Goal: Task Accomplishment & Management: Complete application form

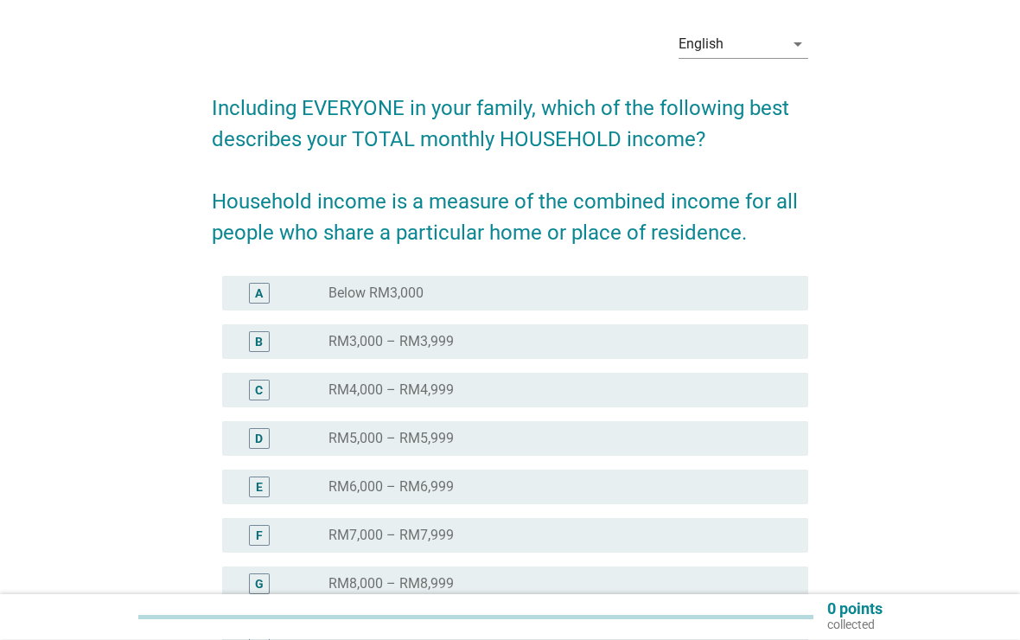
scroll to position [69, 0]
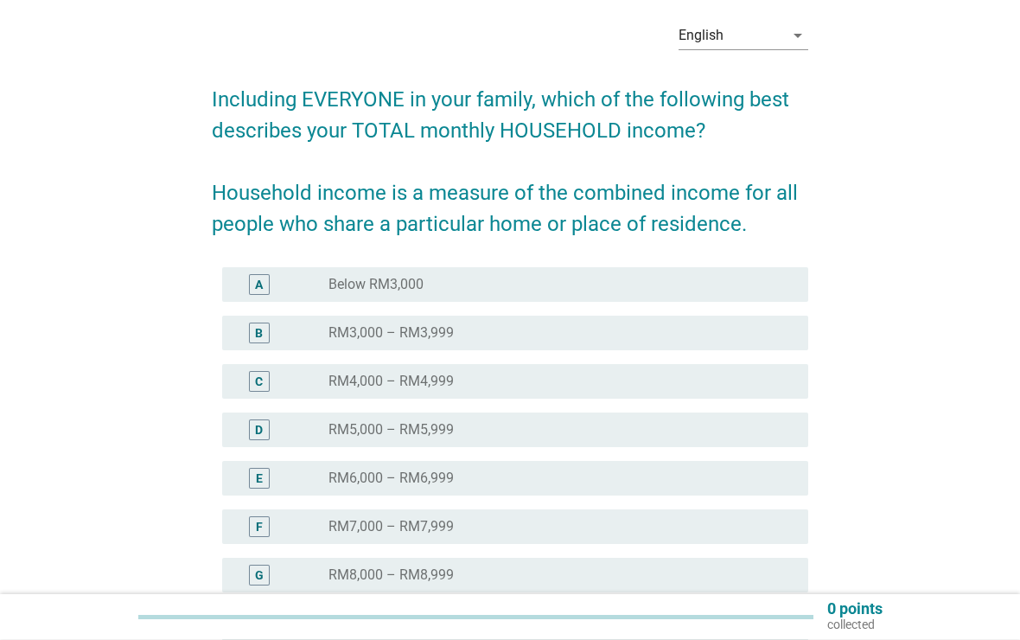
click at [773, 30] on div "English" at bounding box center [731, 36] width 105 height 28
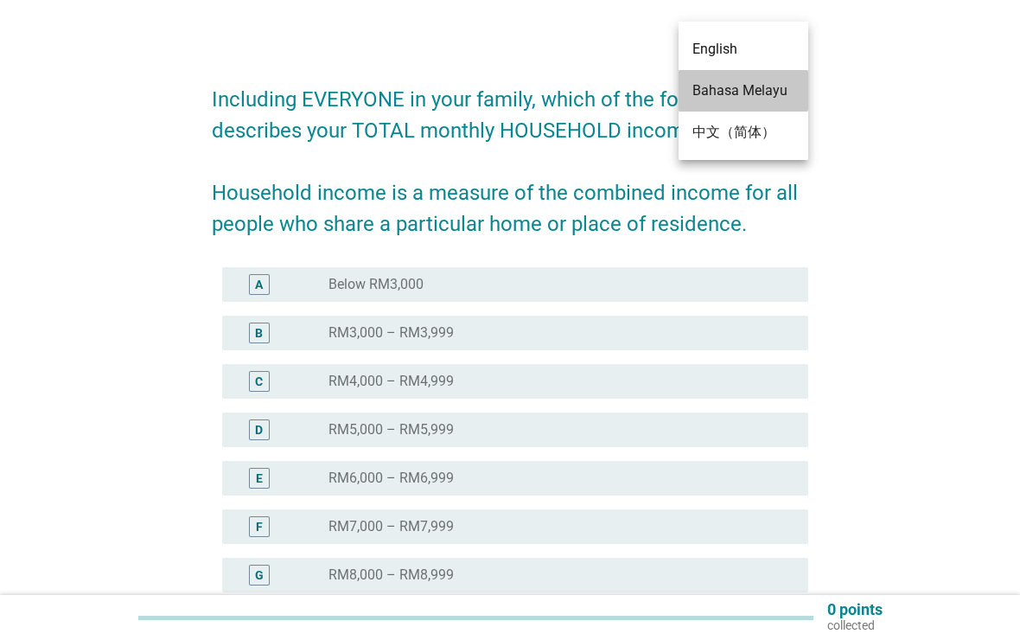
click at [708, 86] on div "Bahasa Melayu" at bounding box center [744, 90] width 102 height 21
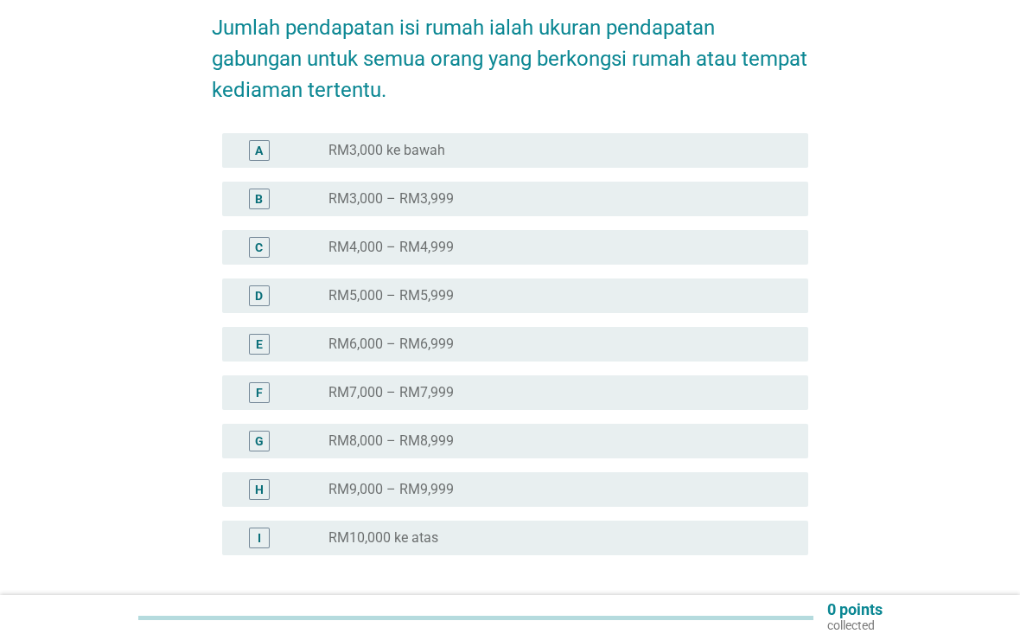
scroll to position [285, 0]
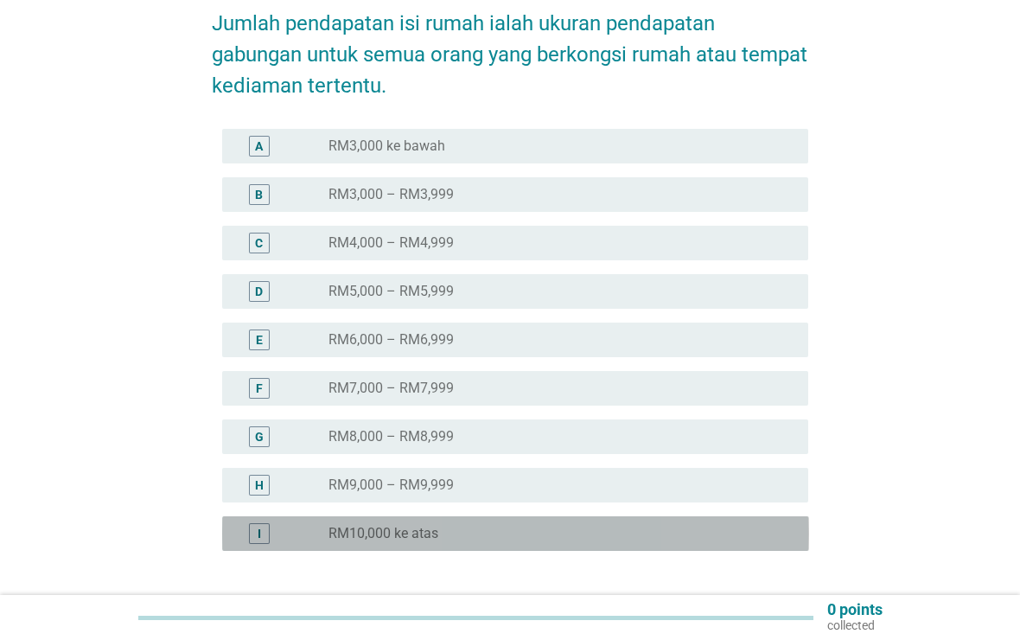
click at [261, 525] on div "I" at bounding box center [259, 534] width 3 height 18
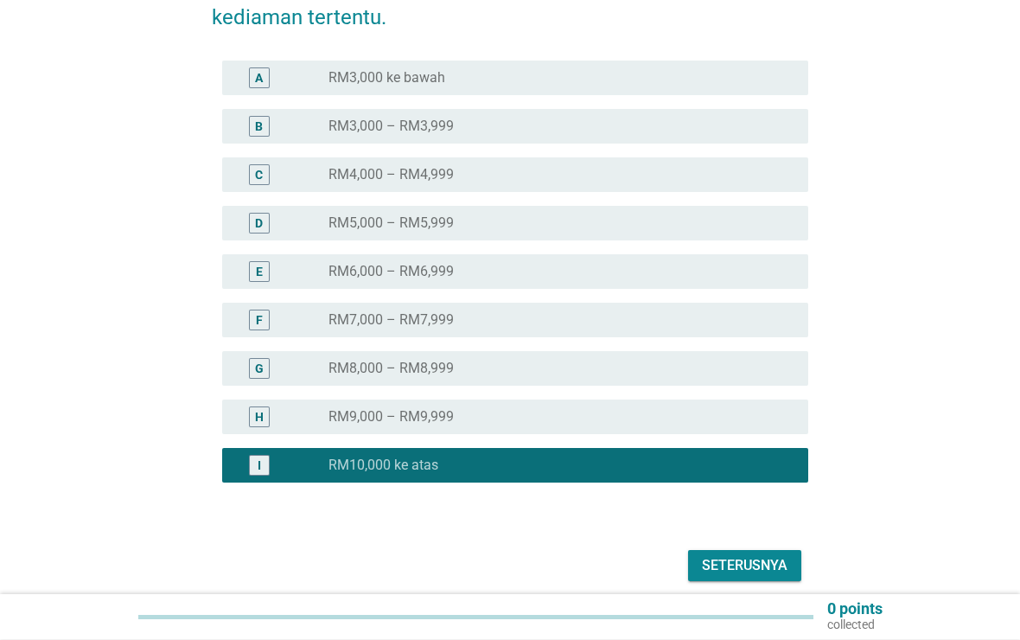
scroll to position [408, 0]
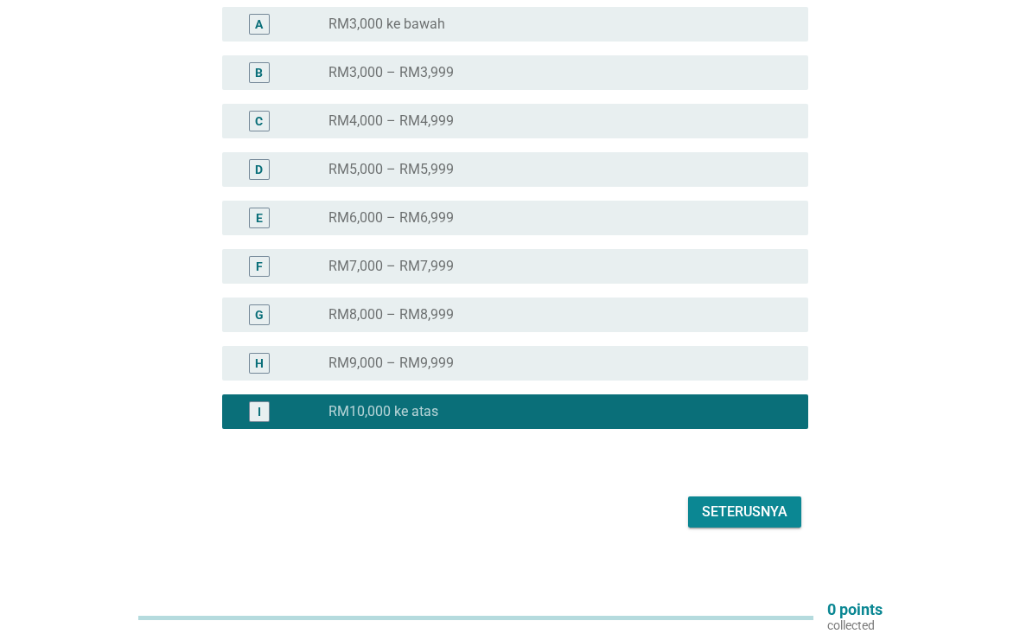
click at [758, 501] on div "Seterusnya" at bounding box center [745, 511] width 86 height 21
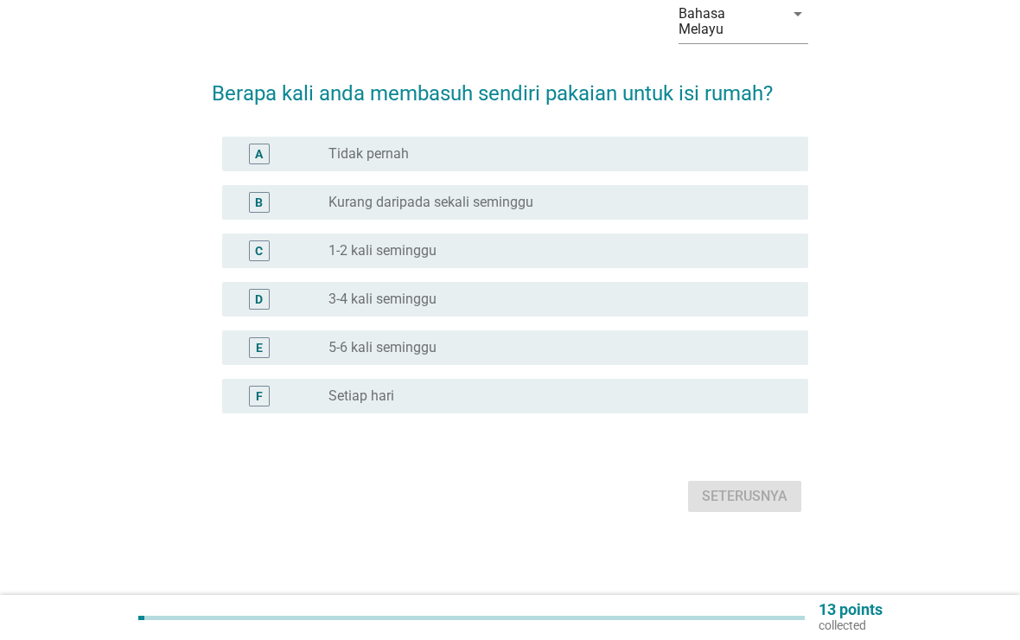
scroll to position [0, 0]
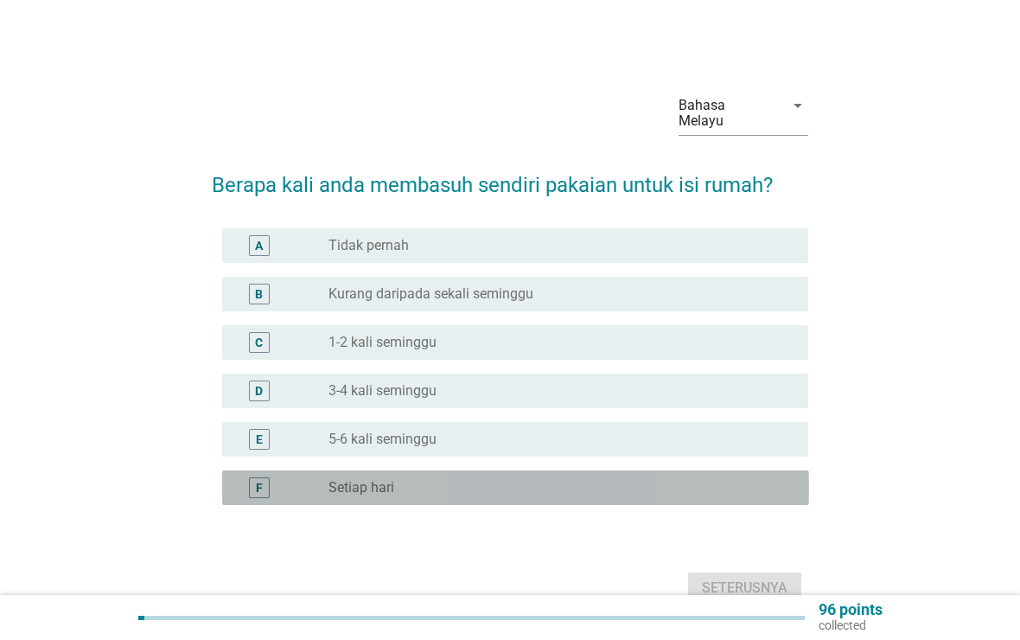
click at [254, 479] on div "F" at bounding box center [259, 487] width 21 height 21
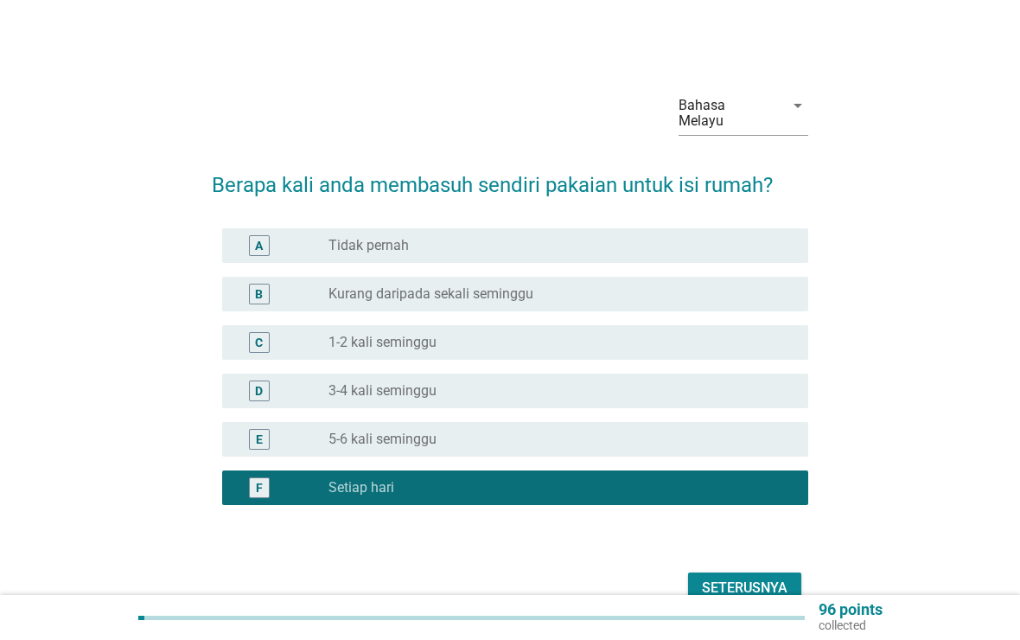
click at [750, 579] on div "Seterusnya" at bounding box center [745, 588] width 86 height 21
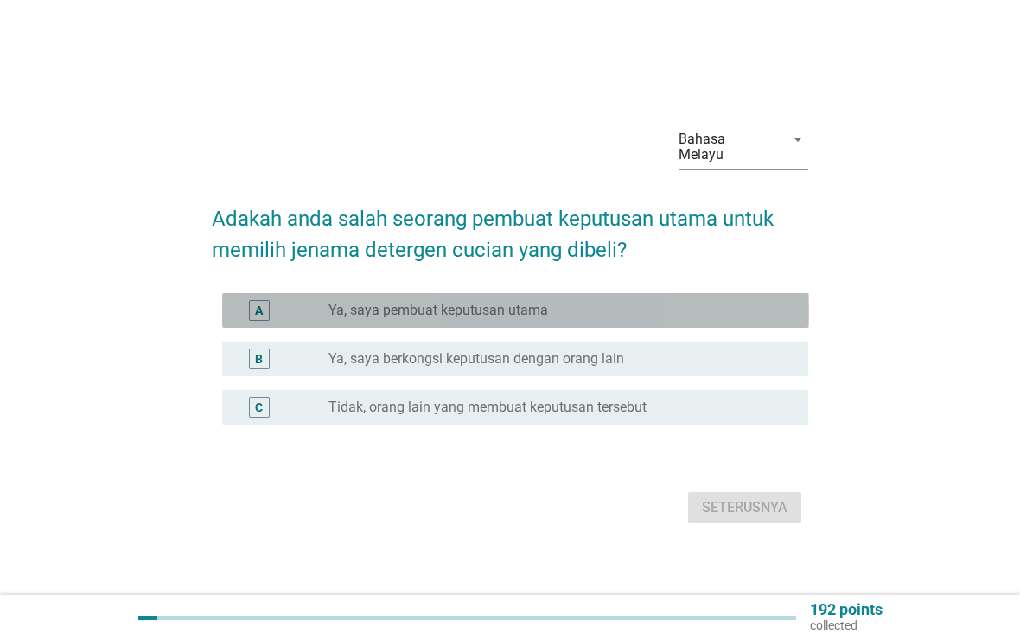
click at [261, 302] on div "A" at bounding box center [259, 311] width 8 height 18
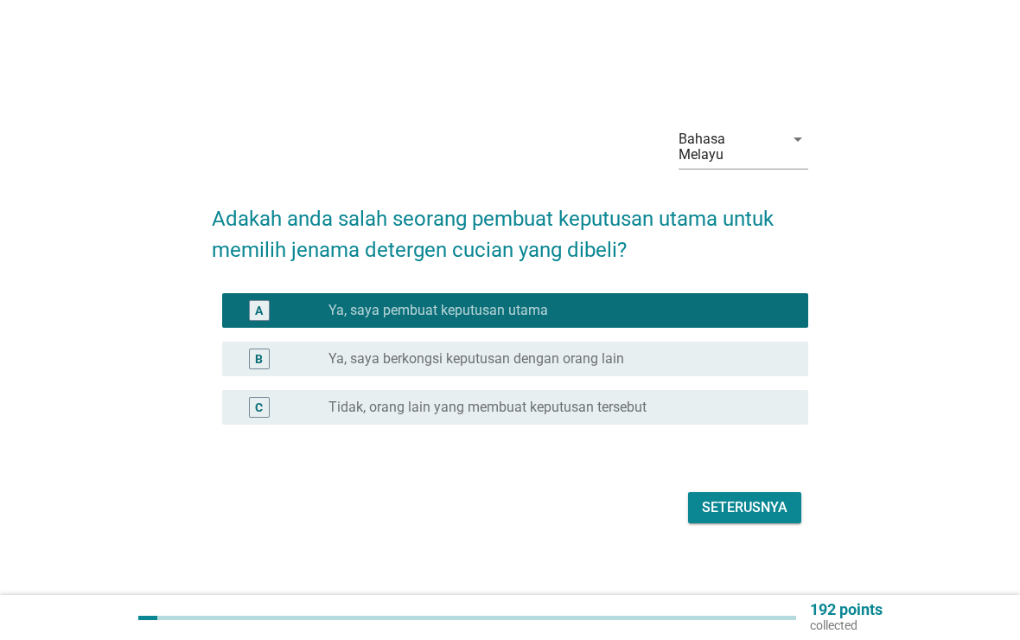
click at [763, 497] on div "Seterusnya" at bounding box center [745, 507] width 86 height 21
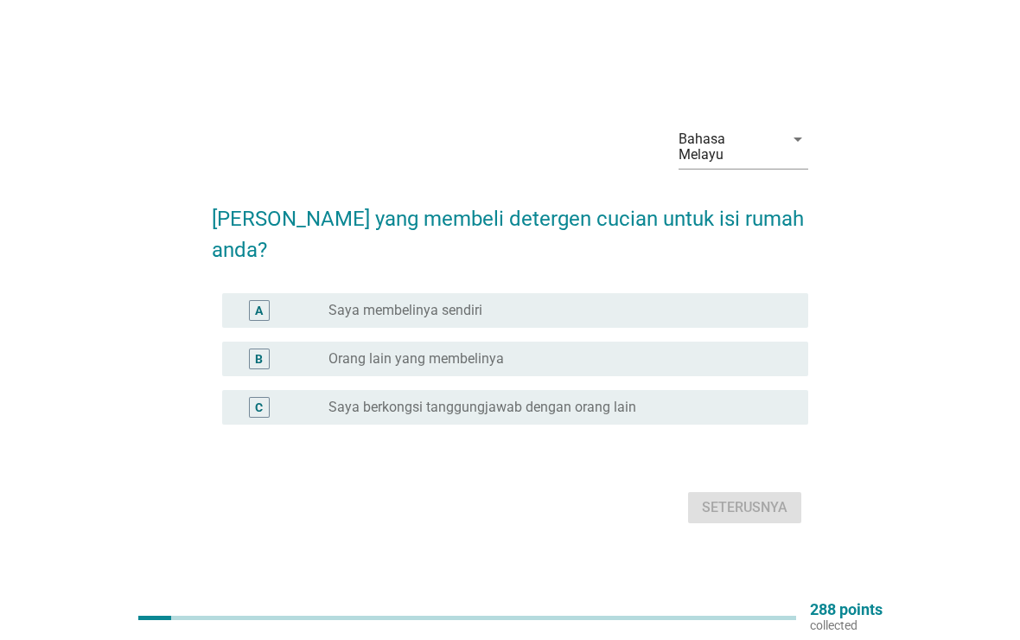
click at [252, 293] on div "A radio_button_unchecked Saya membelinya sendiri" at bounding box center [515, 310] width 587 height 35
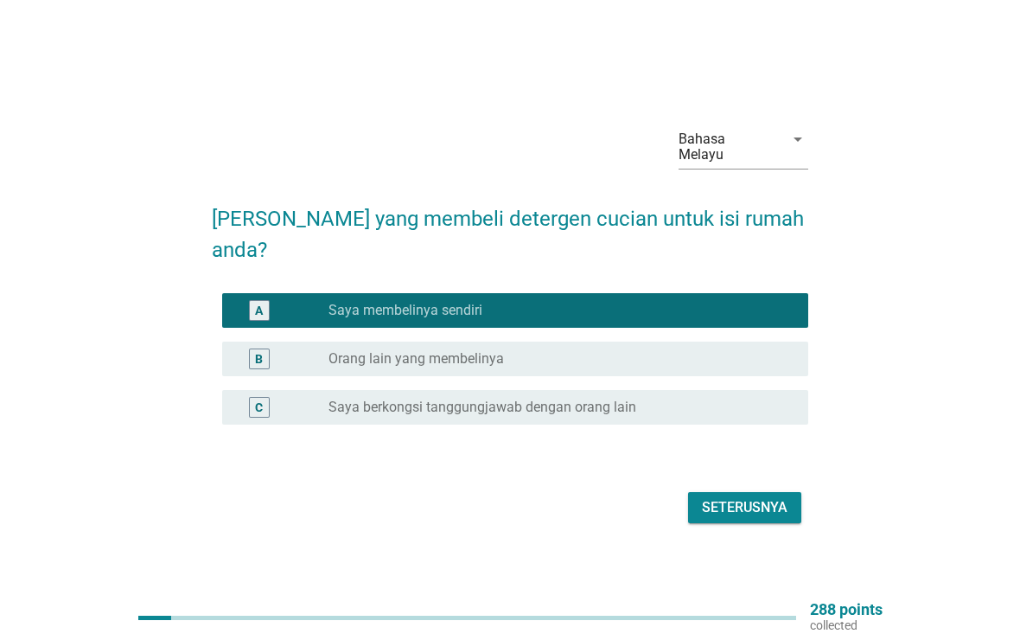
click at [773, 497] on div "Seterusnya" at bounding box center [745, 507] width 86 height 21
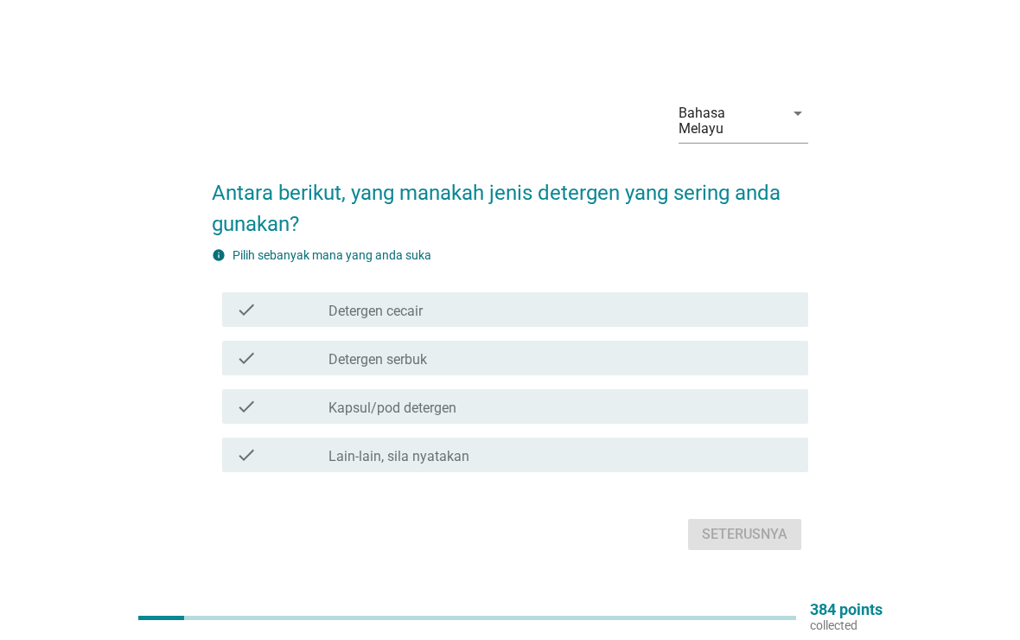
click at [251, 292] on div "check check_box_outline_blank Detergen cecair" at bounding box center [515, 309] width 587 height 35
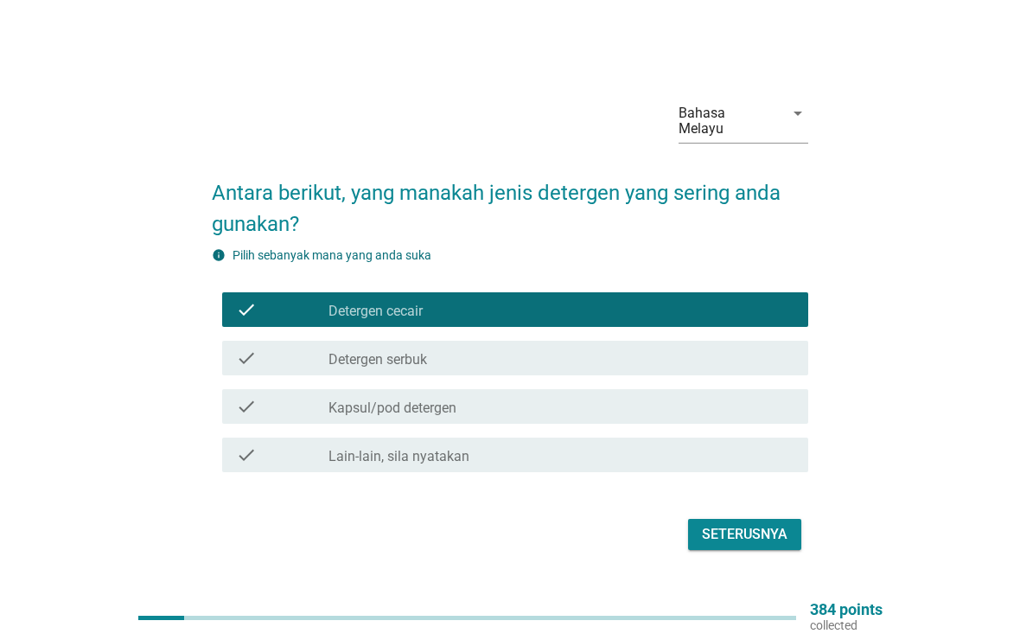
click at [758, 524] on div "Seterusnya" at bounding box center [745, 534] width 86 height 21
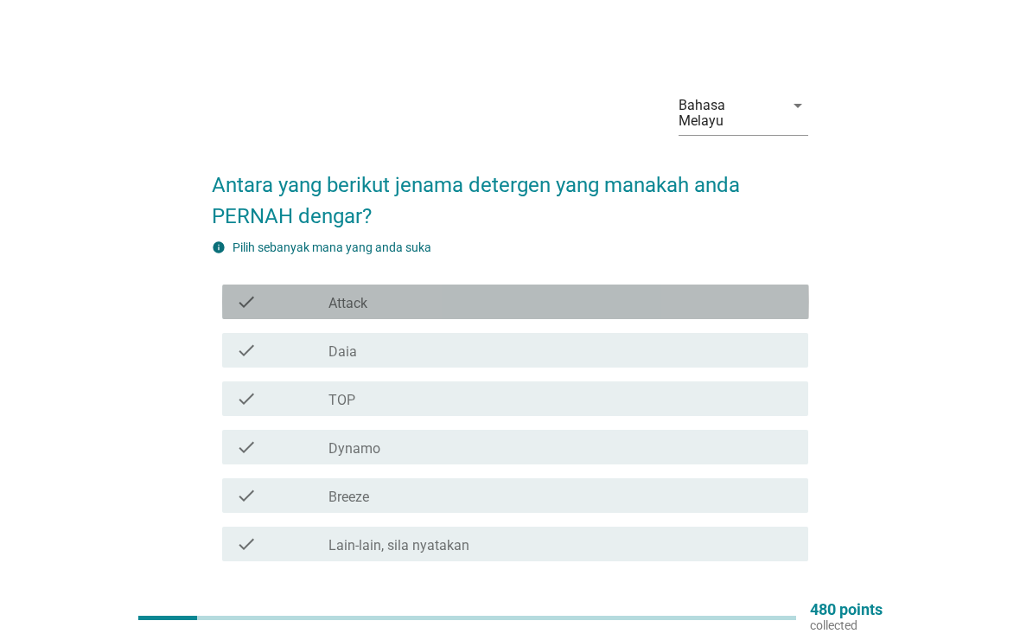
click at [256, 291] on icon "check" at bounding box center [246, 301] width 21 height 21
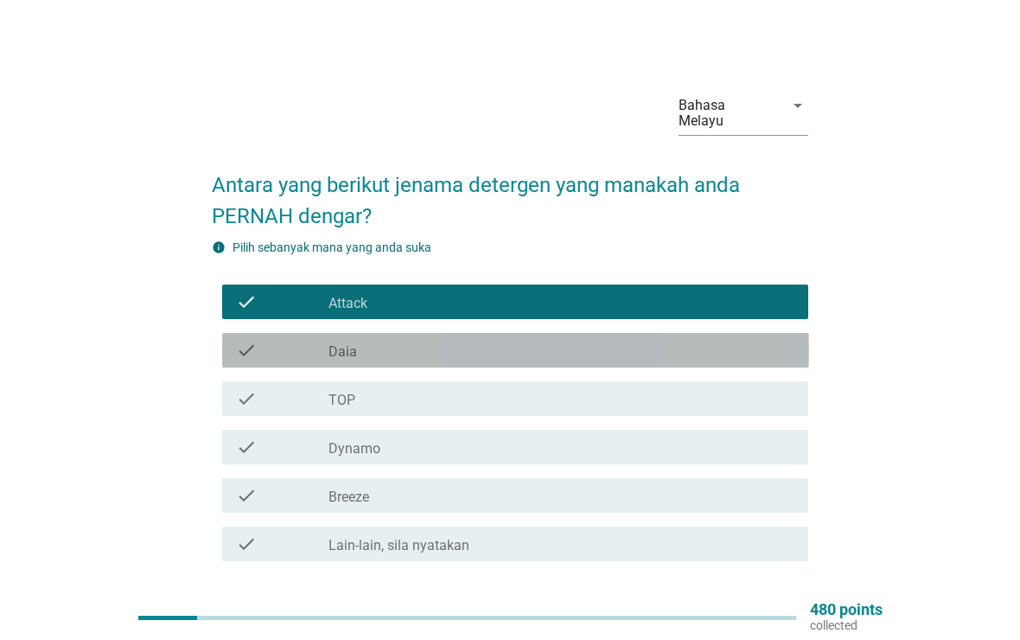
click at [242, 333] on div "check check_box_outline_blank Daia" at bounding box center [515, 350] width 587 height 35
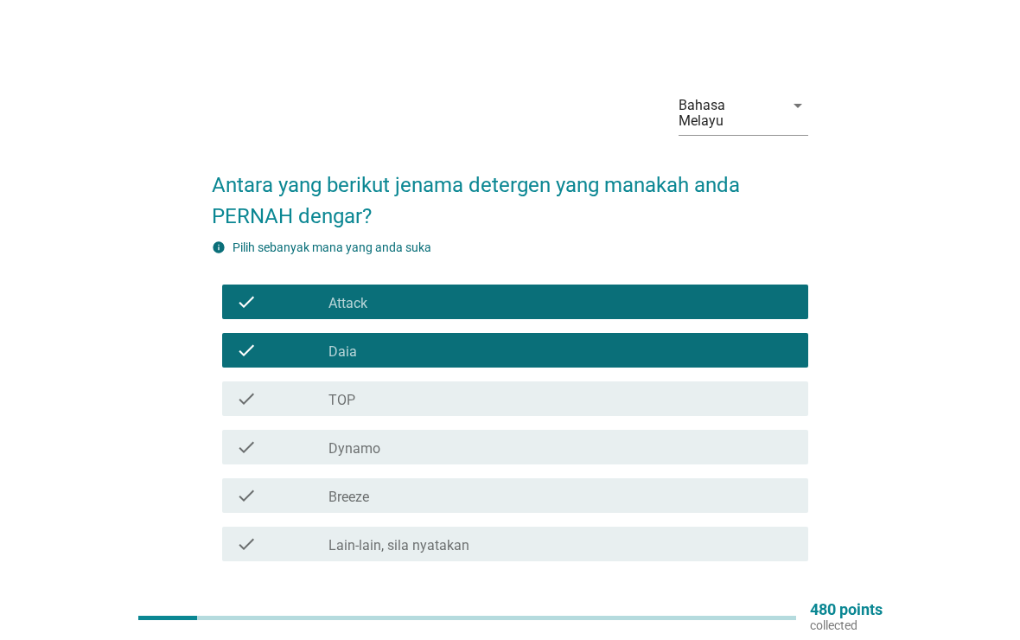
click at [239, 374] on div "check check_box_outline_blank TOP" at bounding box center [510, 398] width 597 height 48
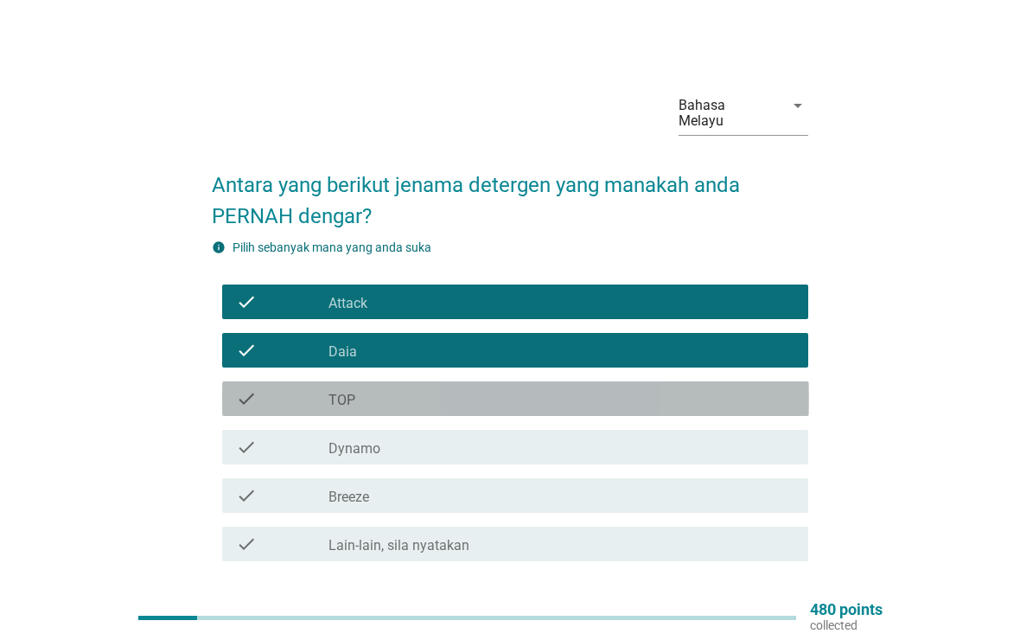
click at [249, 388] on icon "check" at bounding box center [246, 398] width 21 height 21
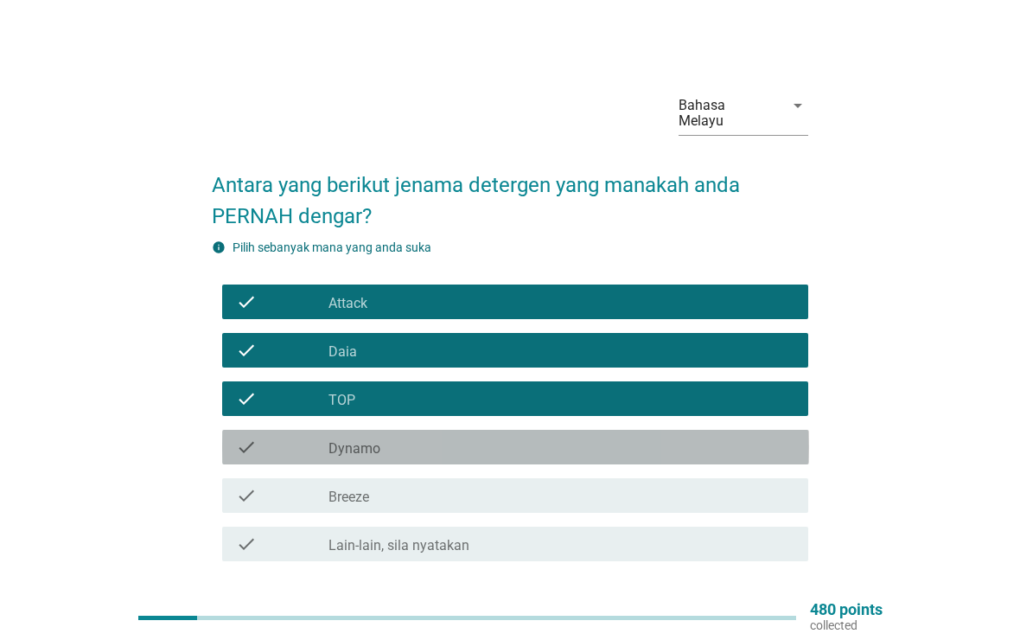
click at [245, 437] on icon "check" at bounding box center [246, 447] width 21 height 21
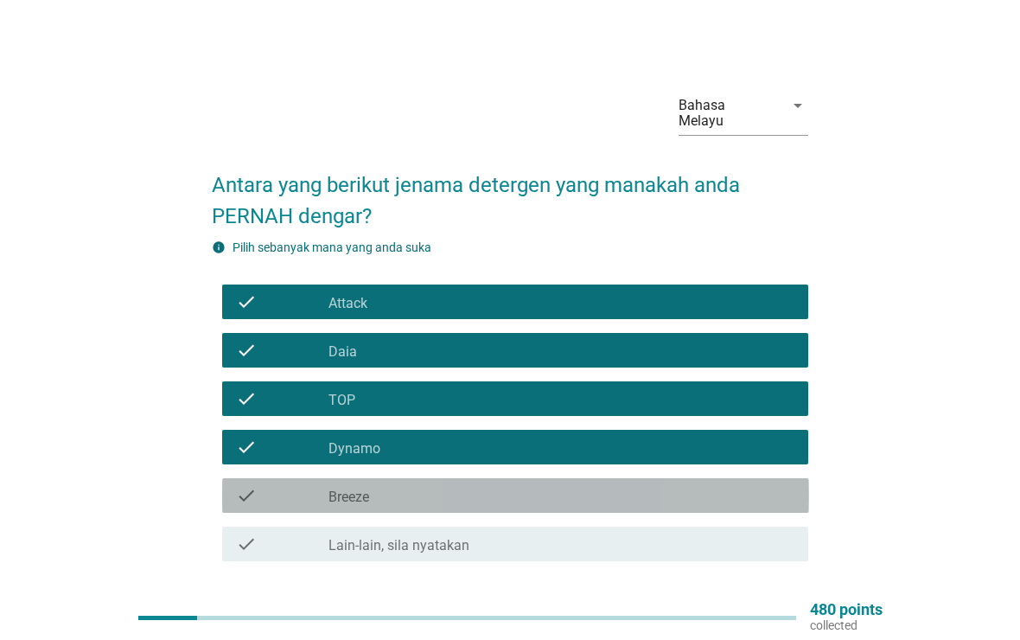
click at [241, 478] on div "check check_box_outline_blank Breeze" at bounding box center [515, 495] width 587 height 35
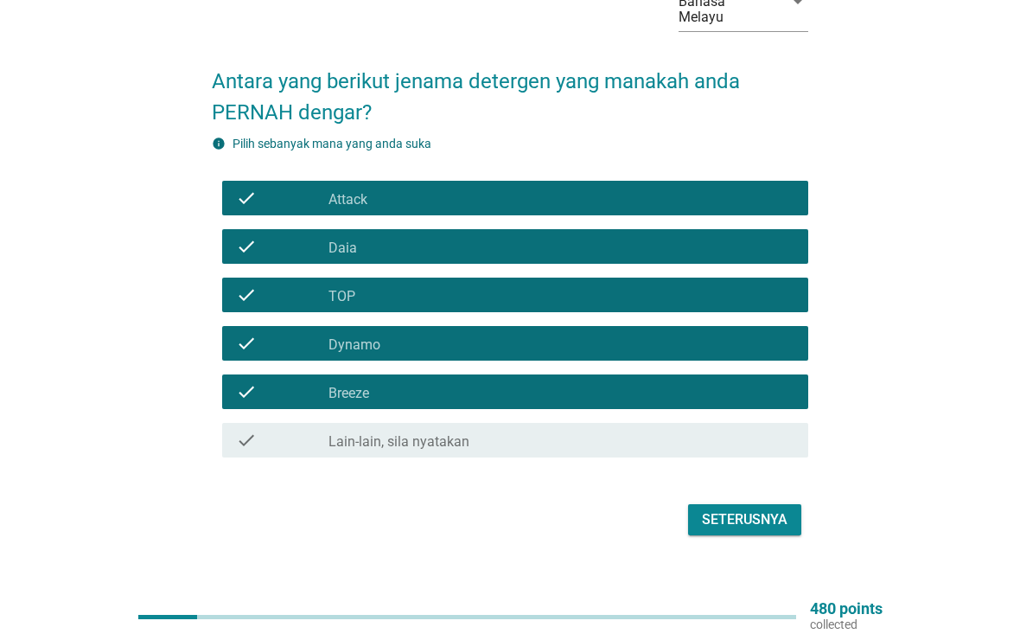
scroll to position [112, 0]
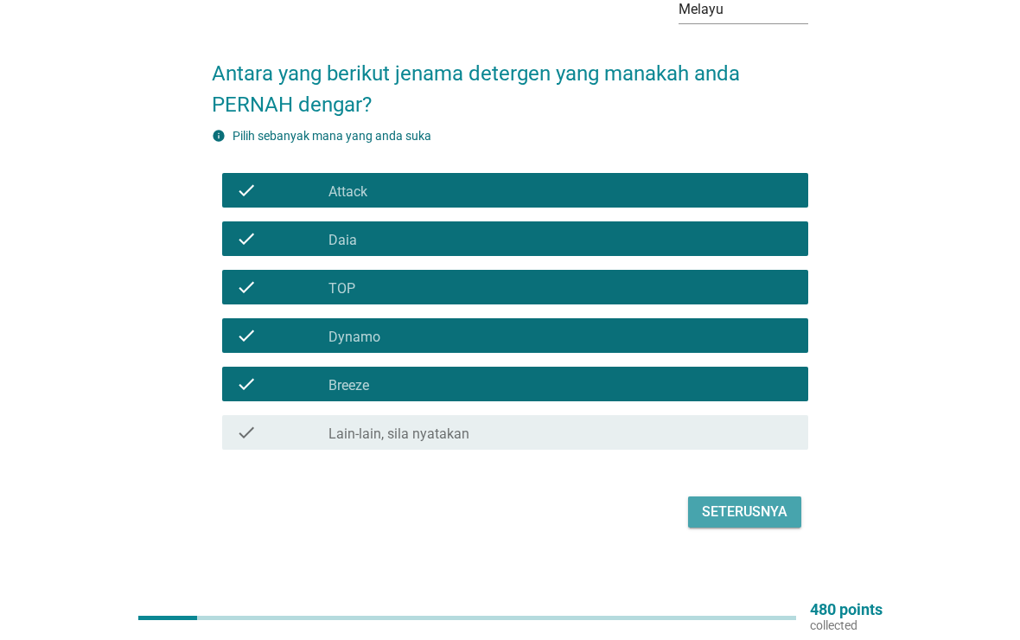
click at [766, 501] on div "Seterusnya" at bounding box center [745, 511] width 86 height 21
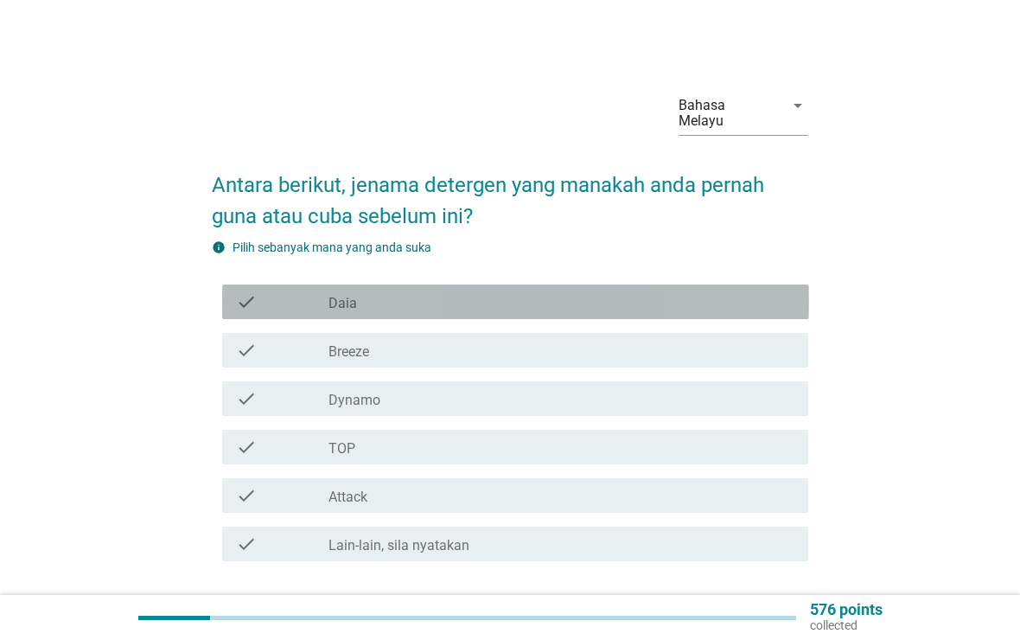
click at [242, 291] on icon "check" at bounding box center [246, 301] width 21 height 21
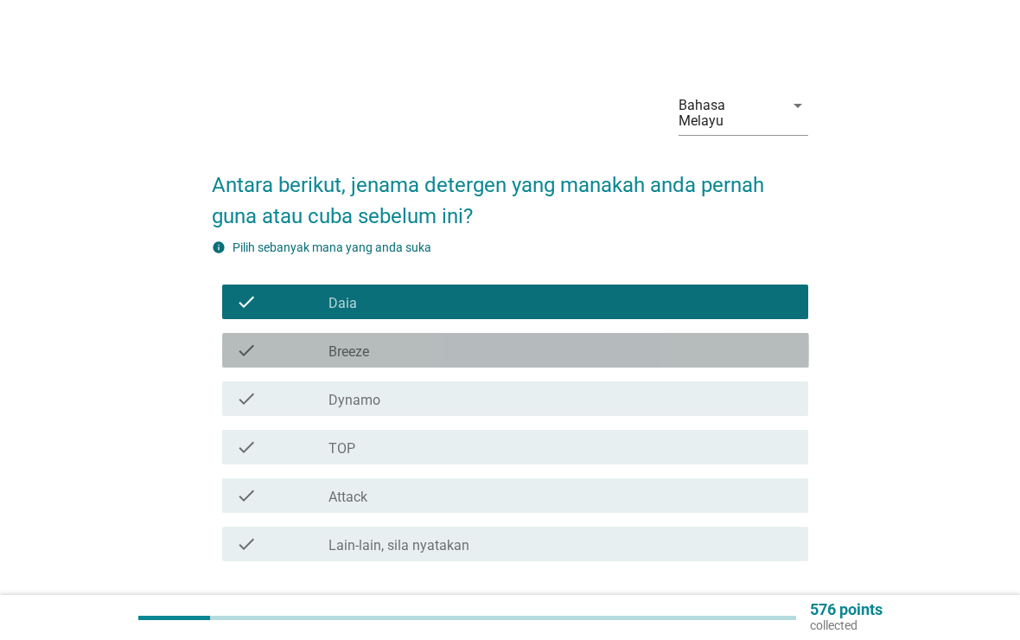
click at [244, 340] on icon "check" at bounding box center [246, 350] width 21 height 21
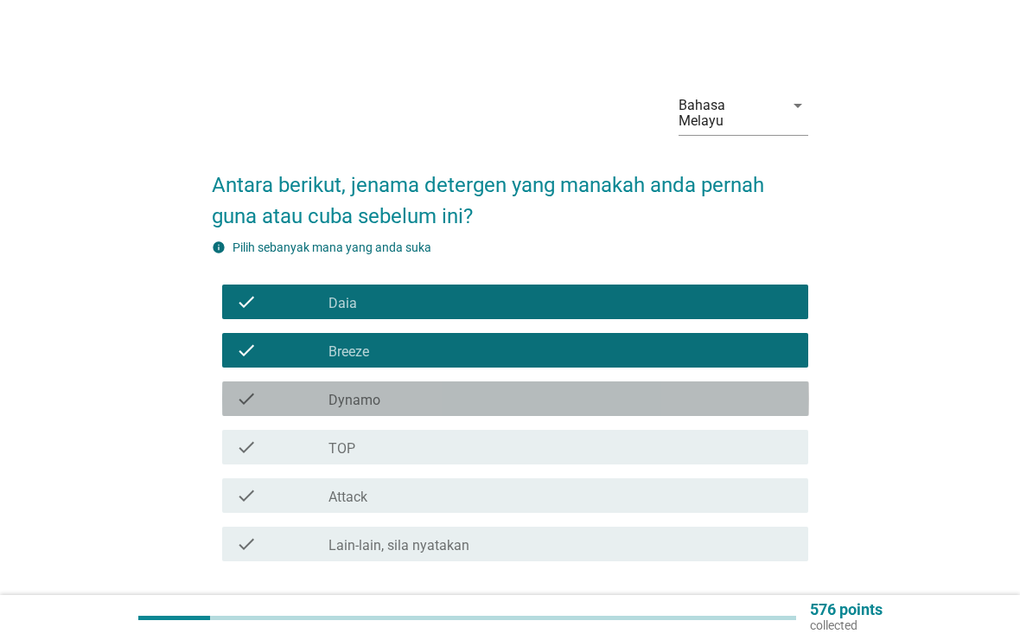
click at [240, 388] on icon "check" at bounding box center [246, 398] width 21 height 21
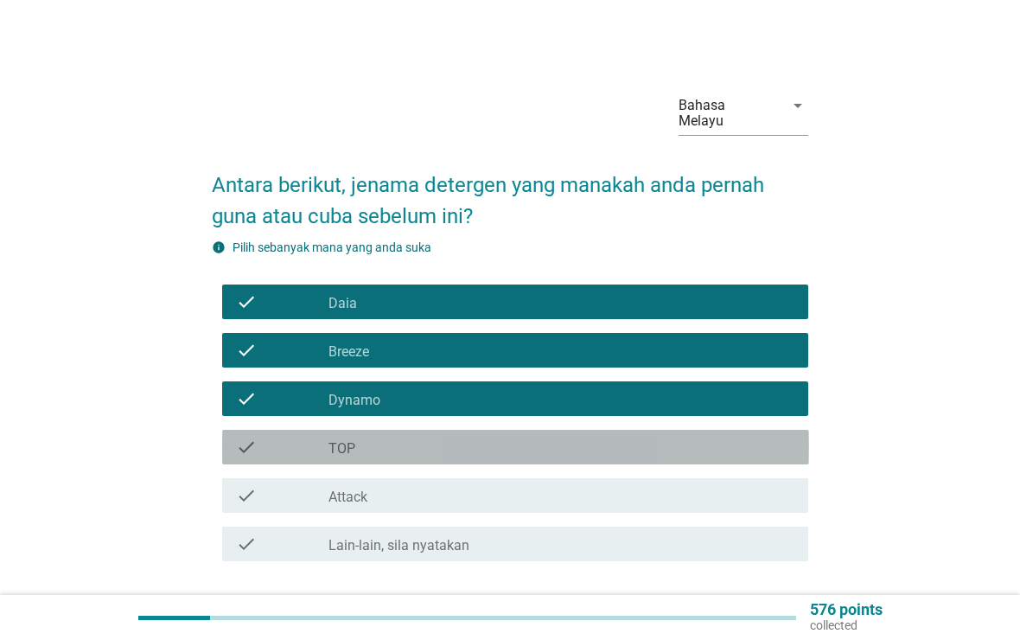
click at [243, 430] on div "check check_box_outline_blank TOP" at bounding box center [515, 447] width 587 height 35
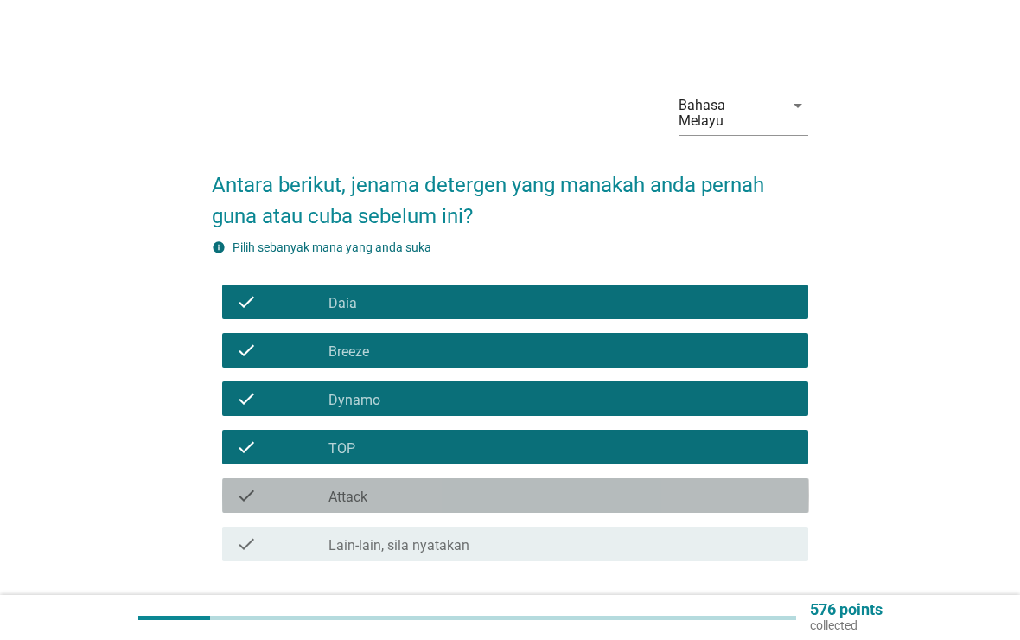
click at [237, 478] on div "check check_box_outline_blank Attack" at bounding box center [515, 495] width 587 height 35
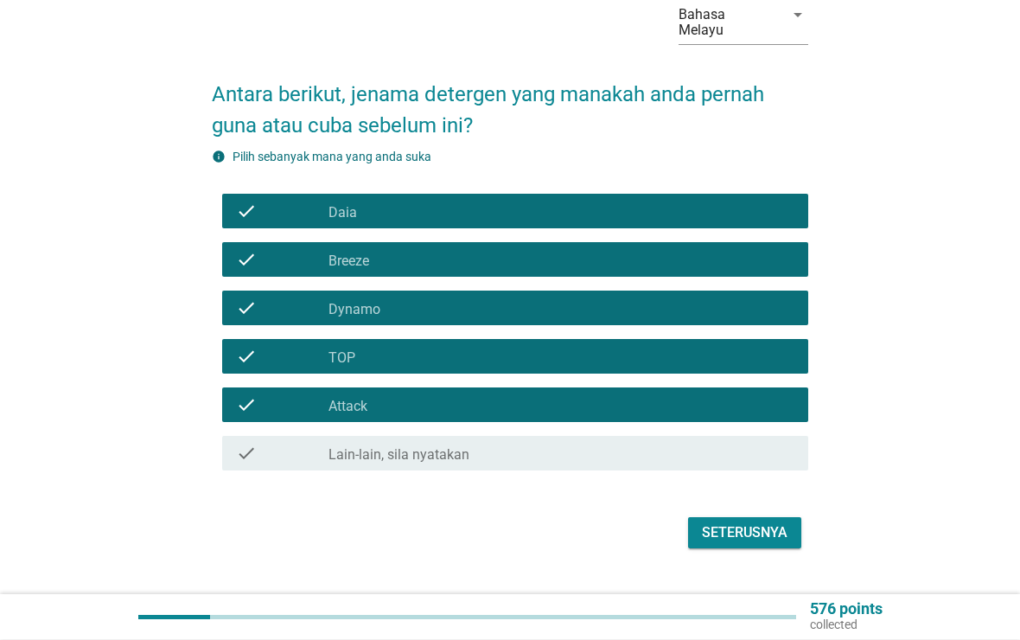
scroll to position [91, 0]
click at [769, 522] on div "Seterusnya" at bounding box center [745, 532] width 86 height 21
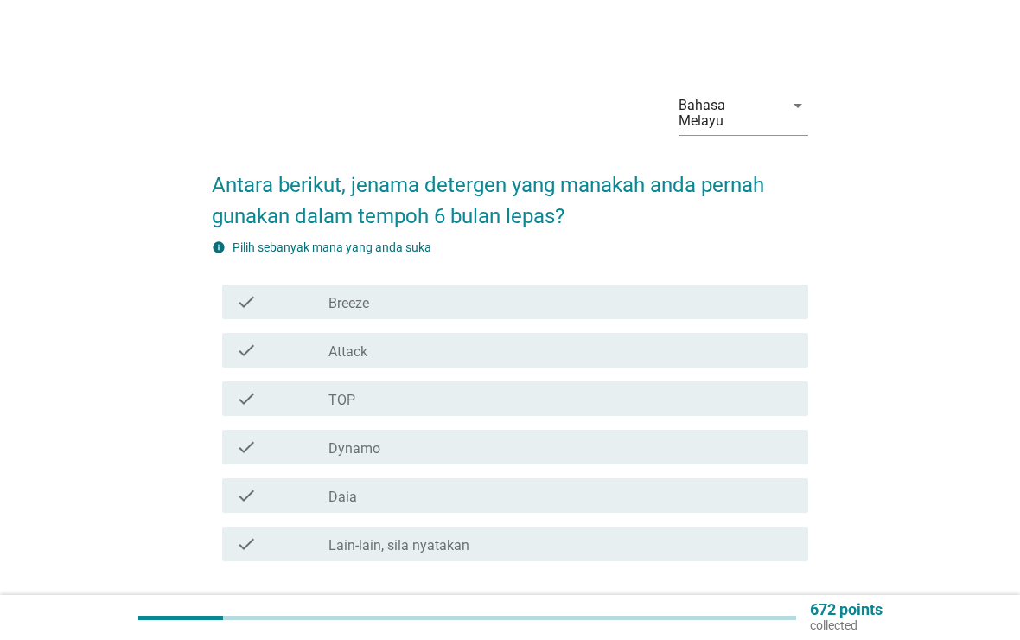
click at [242, 291] on icon "check" at bounding box center [246, 301] width 21 height 21
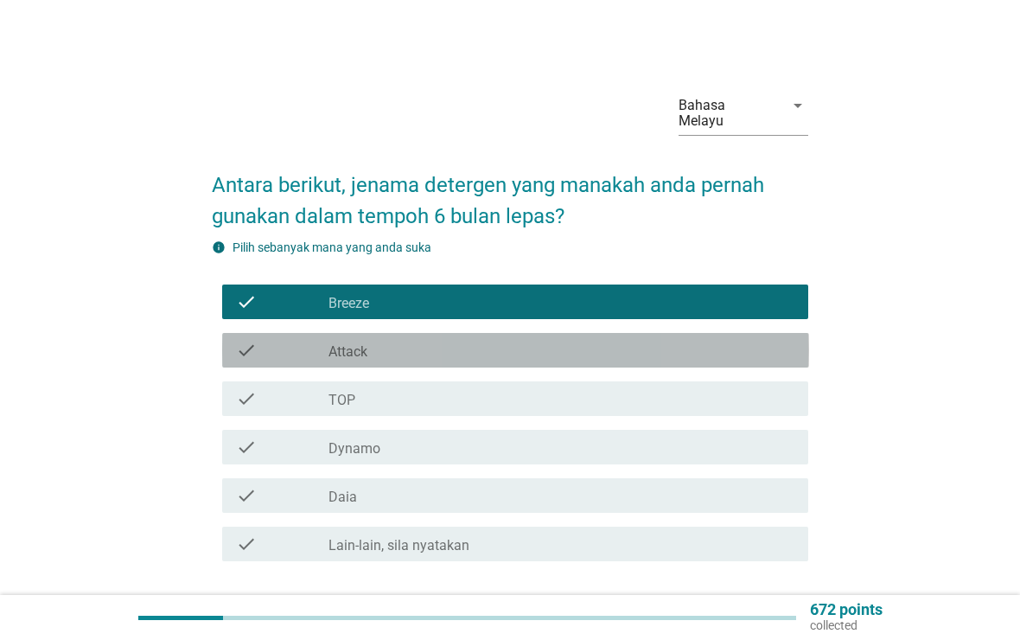
click at [244, 340] on icon "check" at bounding box center [246, 350] width 21 height 21
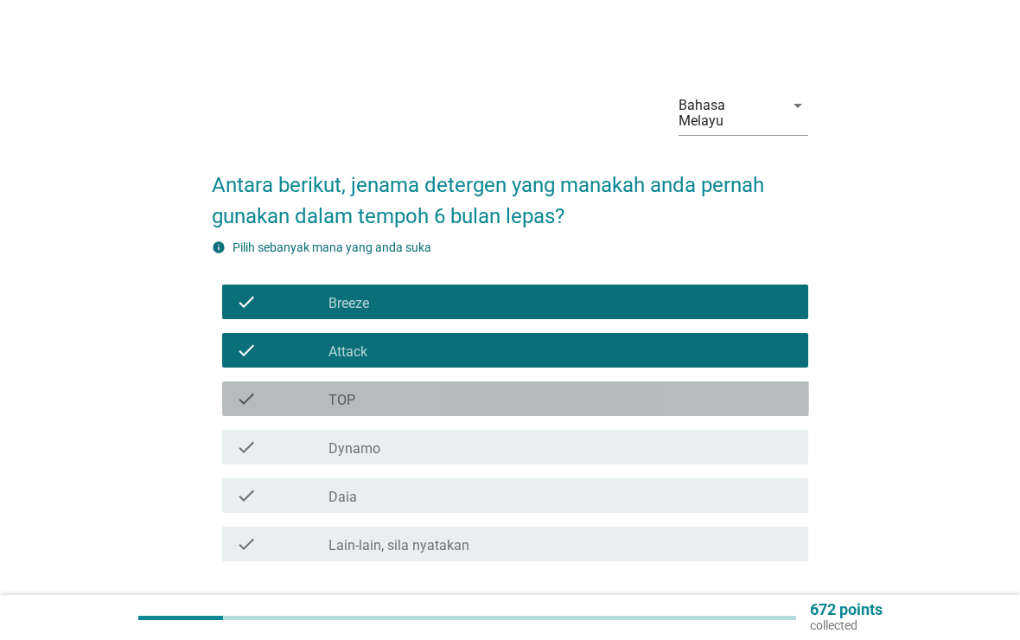
click at [240, 388] on icon "check" at bounding box center [246, 398] width 21 height 21
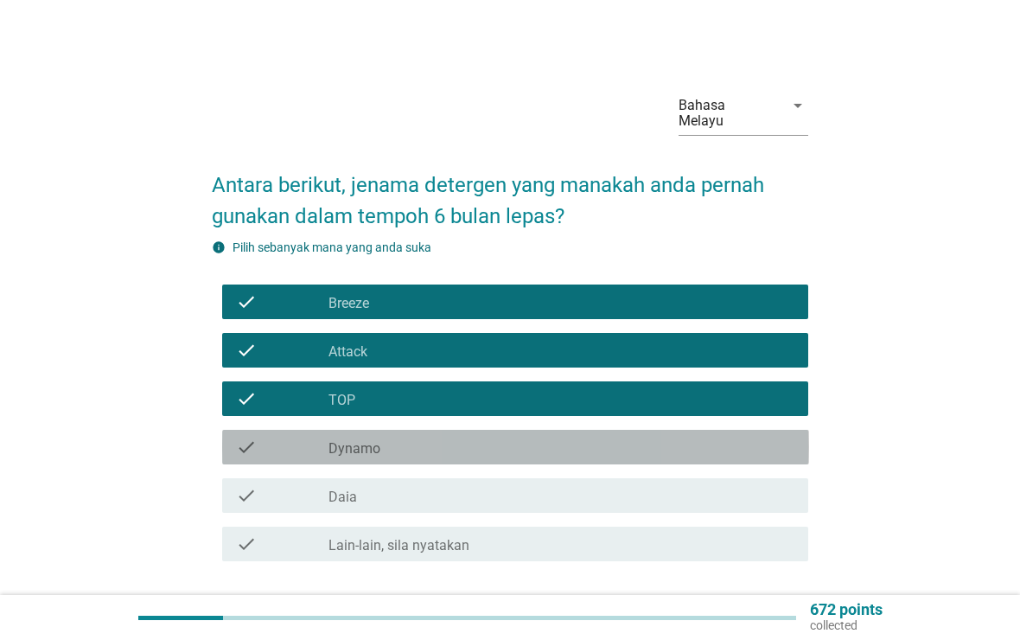
click at [238, 437] on icon "check" at bounding box center [246, 447] width 21 height 21
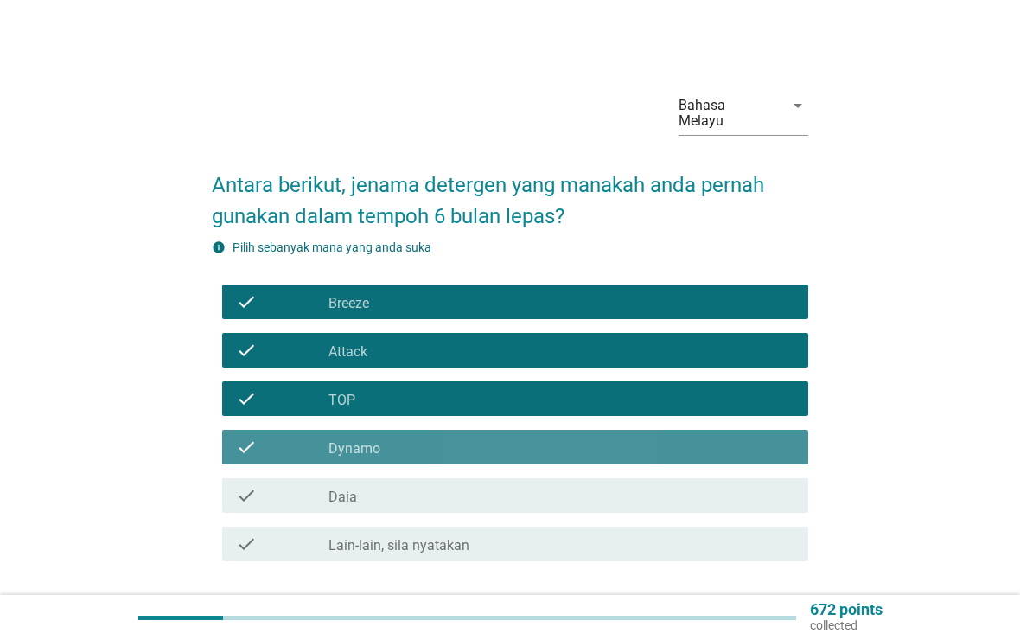
click at [241, 478] on div "check check_box Daia" at bounding box center [515, 495] width 587 height 35
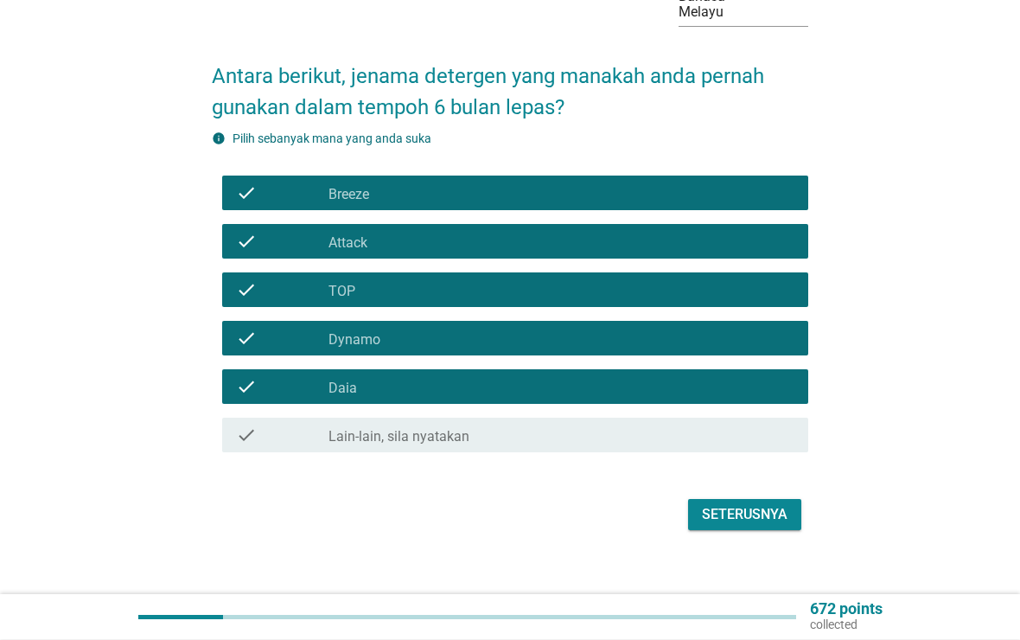
scroll to position [112, 0]
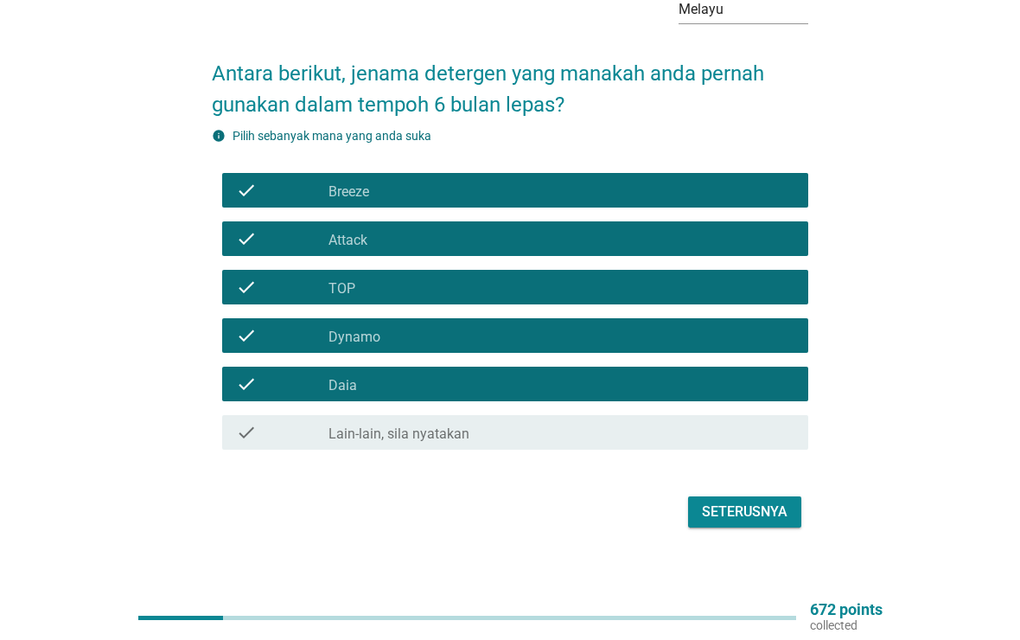
click at [772, 501] on div "Seterusnya" at bounding box center [745, 511] width 86 height 21
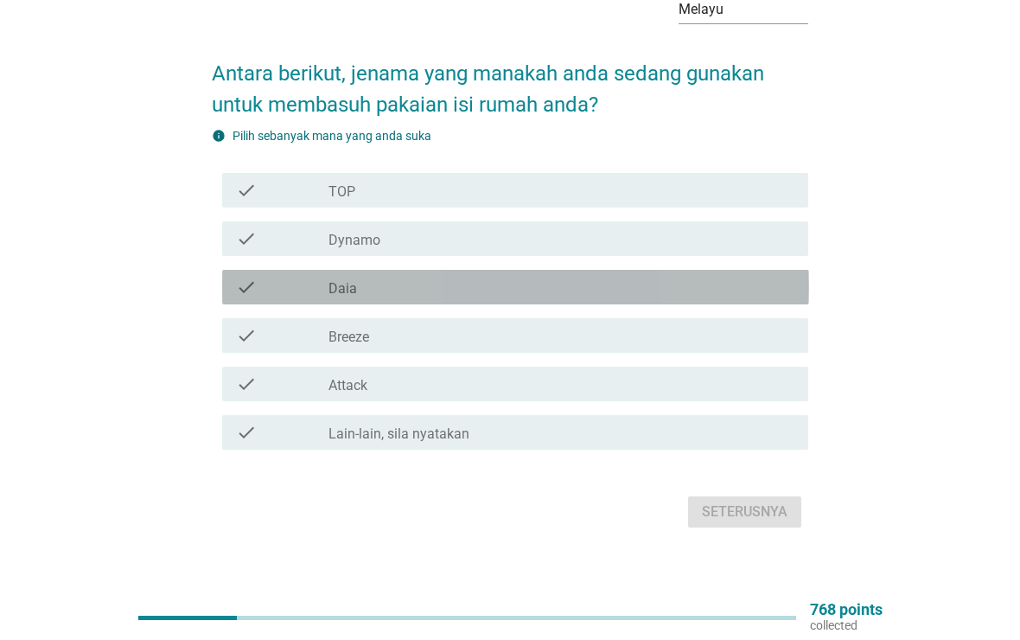
click at [247, 277] on icon "check" at bounding box center [246, 287] width 21 height 21
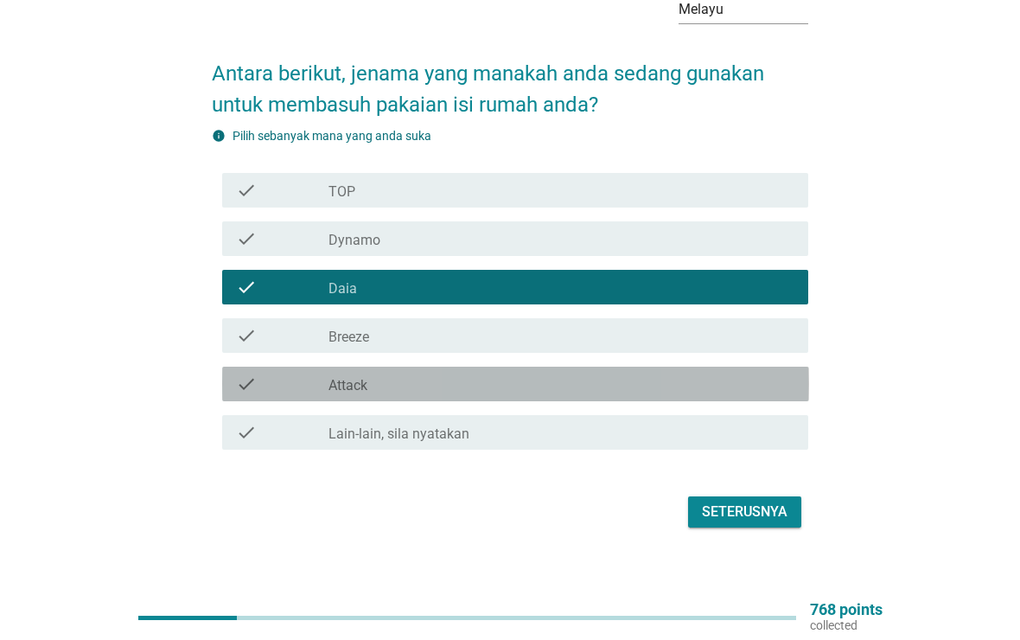
click at [250, 374] on icon "check" at bounding box center [246, 384] width 21 height 21
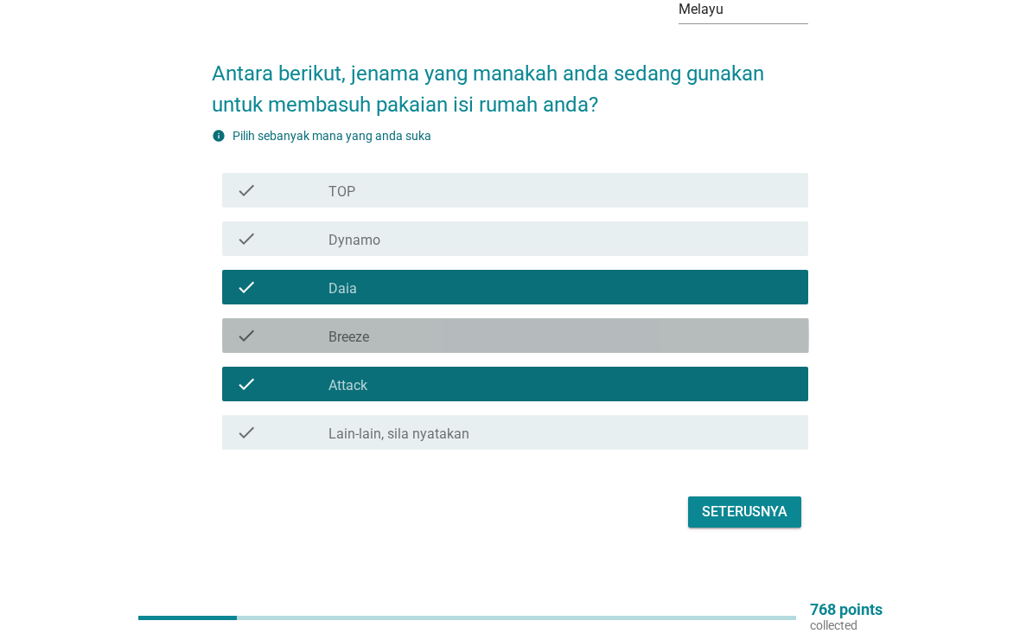
click at [258, 325] on div "check" at bounding box center [282, 335] width 93 height 21
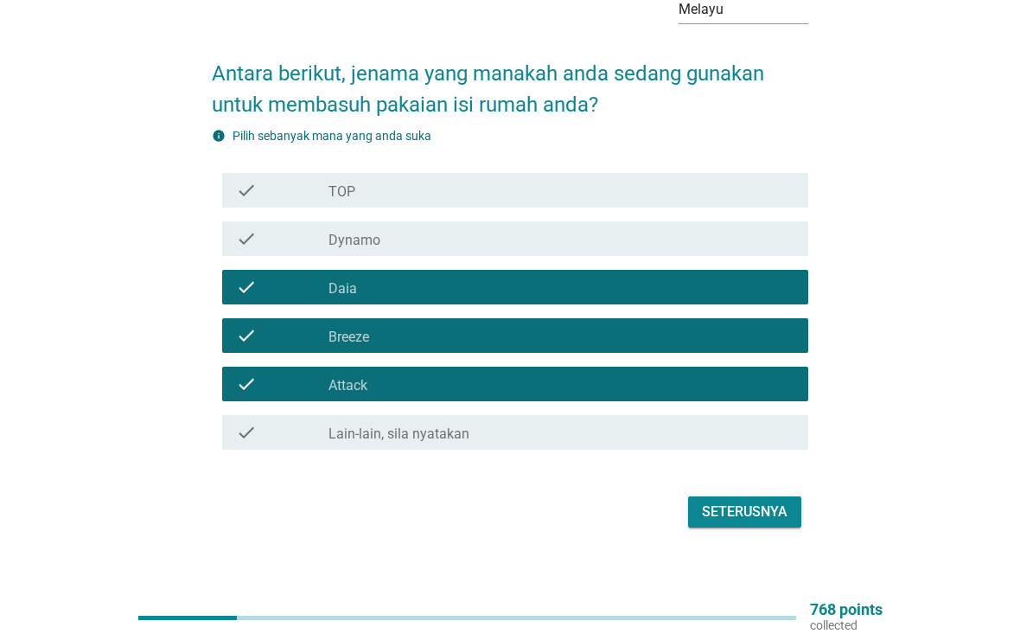
click at [759, 501] on div "Seterusnya" at bounding box center [745, 511] width 86 height 21
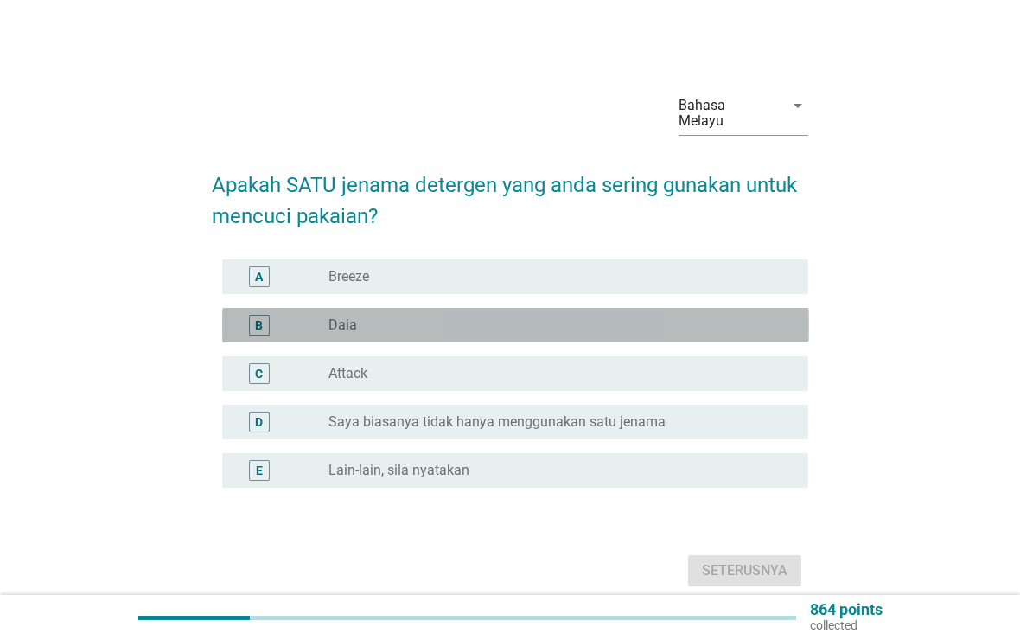
click at [260, 316] on div "B" at bounding box center [259, 325] width 8 height 18
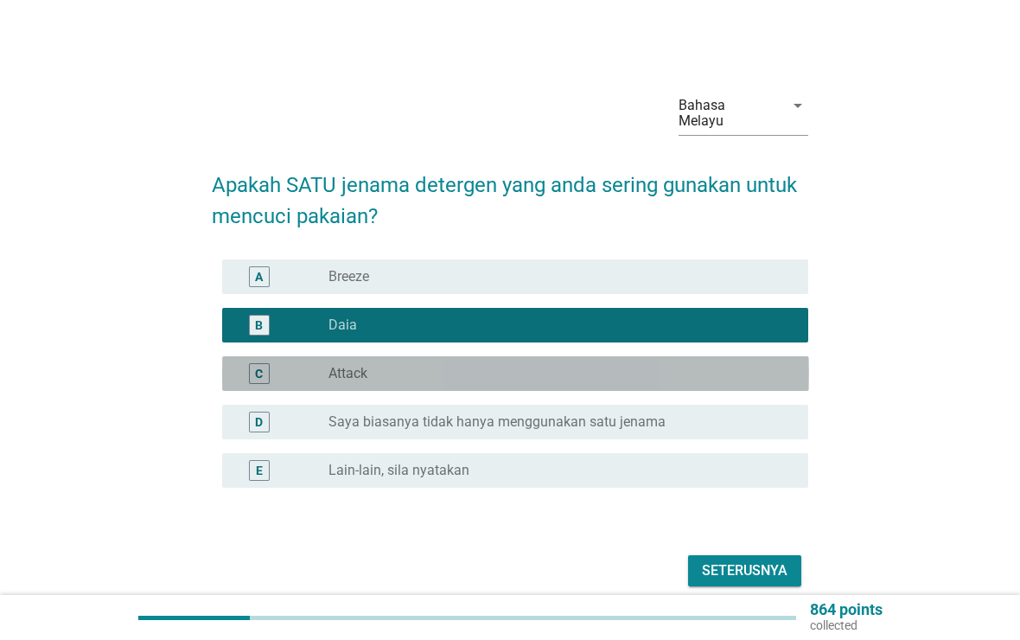
click at [259, 365] on div "C" at bounding box center [259, 374] width 8 height 18
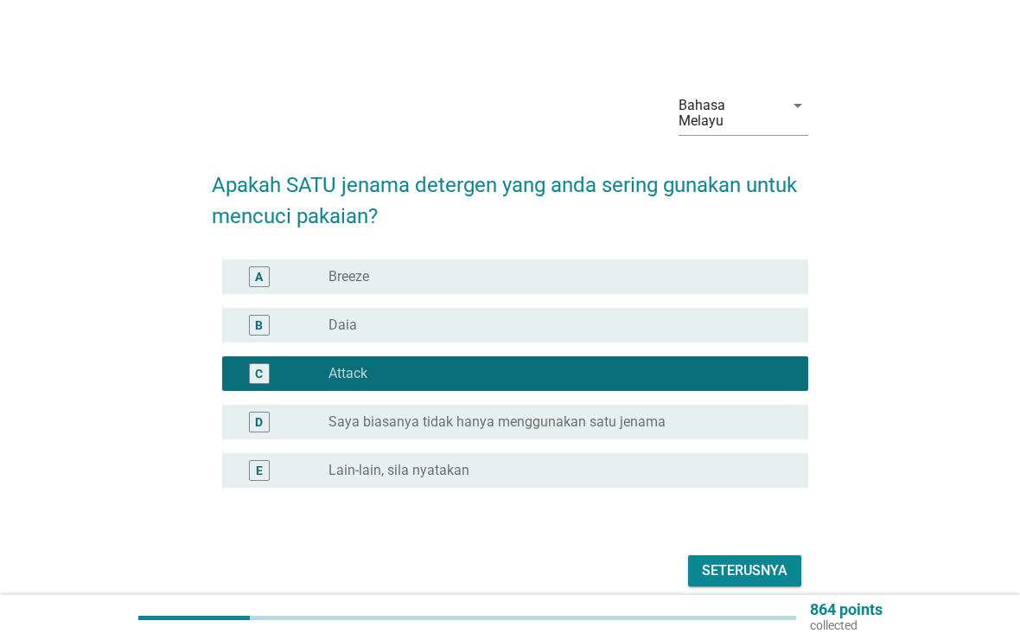
click at [268, 317] on div "B" at bounding box center [259, 325] width 21 height 21
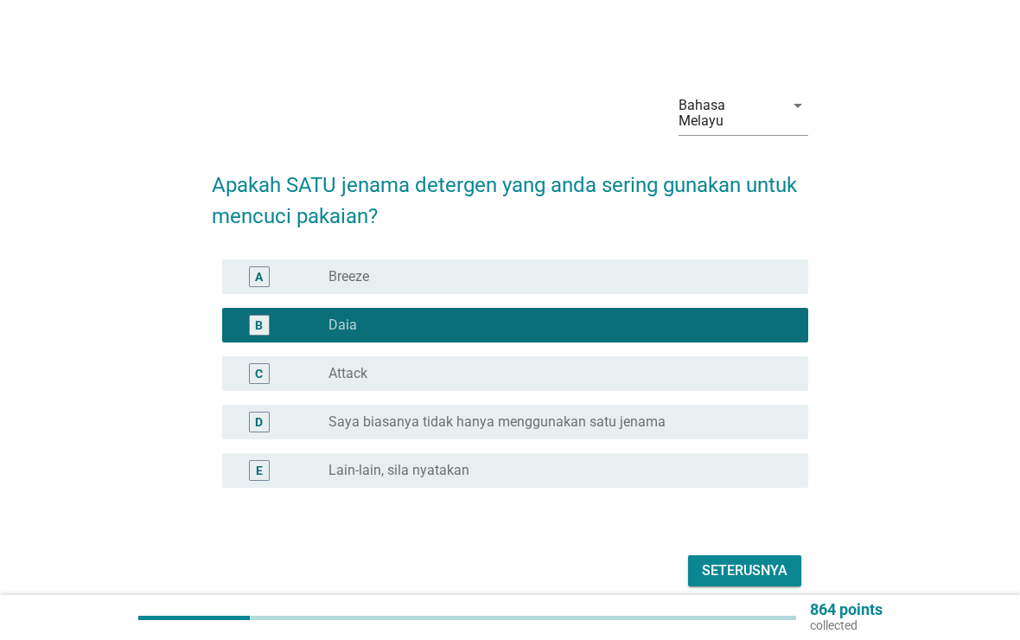
click at [765, 560] on div "Seterusnya" at bounding box center [745, 570] width 86 height 21
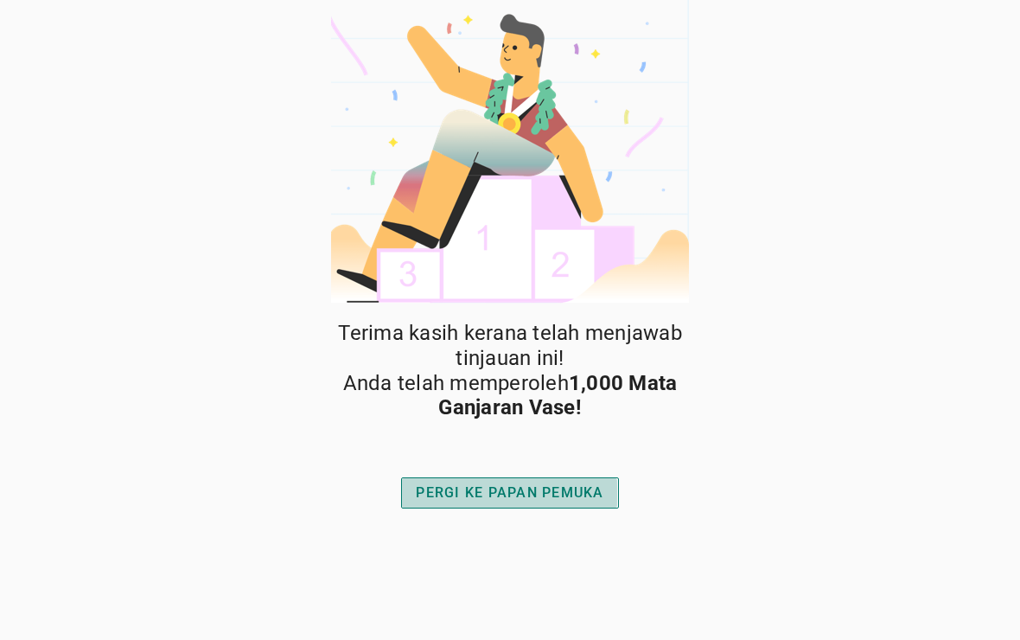
click at [464, 483] on div "PERGI KE PAPAN PEMUKA" at bounding box center [510, 492] width 188 height 21
